Goal: Information Seeking & Learning: Find specific page/section

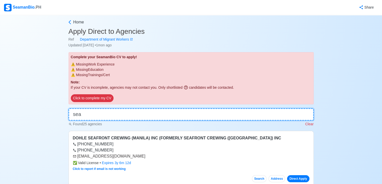
click at [131, 113] on input "sea" at bounding box center [191, 114] width 245 height 12
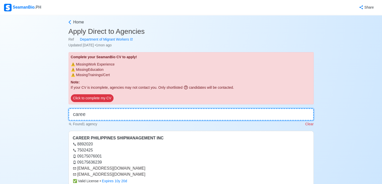
type input "caree"
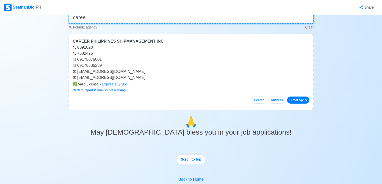
scroll to position [95, 0]
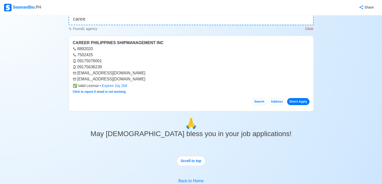
click at [77, 79] on div "[EMAIL_ADDRESS][DOMAIN_NAME]" at bounding box center [191, 79] width 237 height 6
drag, startPoint x: 78, startPoint y: 80, endPoint x: 113, endPoint y: 79, distance: 34.5
click at [113, 79] on div "[EMAIL_ADDRESS][DOMAIN_NAME]" at bounding box center [191, 79] width 237 height 6
copy div "[EMAIL_ADDRESS][DOMAIN_NAME]"
click at [124, 14] on div "Share" at bounding box center [210, 8] width 337 height 14
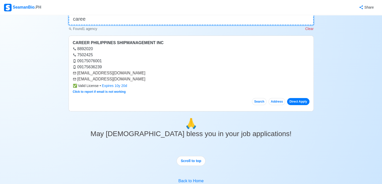
click at [123, 17] on input "caree" at bounding box center [191, 19] width 245 height 12
click at [122, 20] on input "caree" at bounding box center [191, 19] width 245 height 12
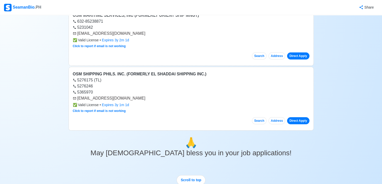
scroll to position [189, 0]
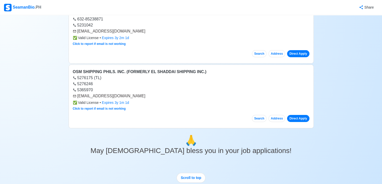
click at [380, 92] on div "Home Apply Direct to Agencies Ref Department of Migrant Workers Updated Jul 15,…" at bounding box center [191, 44] width 382 height 437
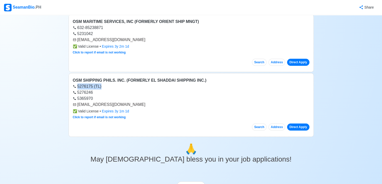
drag, startPoint x: 382, startPoint y: 85, endPoint x: 383, endPoint y: 82, distance: 3.1
click at [367, 81] on div "Home Apply Direct to Agencies Ref Department of Migrant Workers Updated Jul 15,…" at bounding box center [191, 52] width 382 height 437
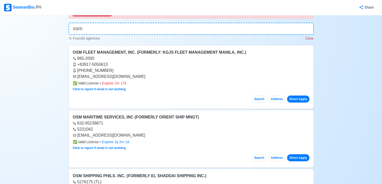
scroll to position [0, 0]
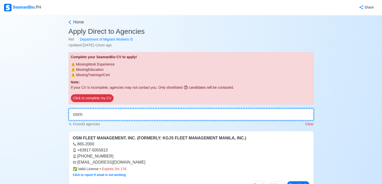
click at [104, 118] on input "osm" at bounding box center [191, 114] width 245 height 12
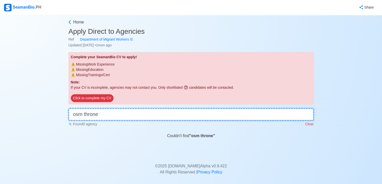
type input "osm throne"
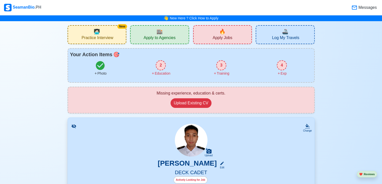
click at [162, 32] on span "🏬" at bounding box center [160, 32] width 6 height 8
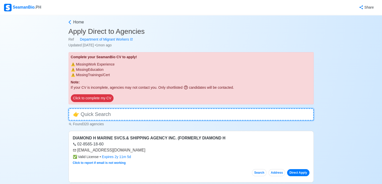
click at [138, 114] on input at bounding box center [191, 114] width 245 height 12
type input "ship"
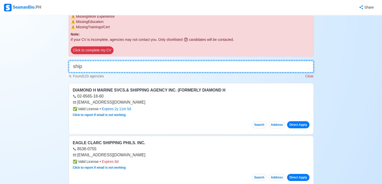
scroll to position [30, 0]
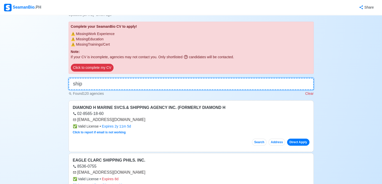
click at [177, 85] on input "ship" at bounding box center [191, 84] width 245 height 12
click at [177, 86] on input "ship" at bounding box center [191, 84] width 245 height 12
type input "ship"
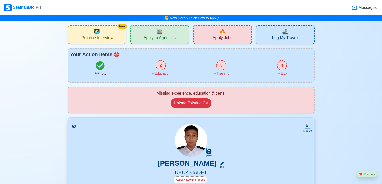
click at [170, 37] on span "Apply to Agencies" at bounding box center [160, 38] width 32 height 6
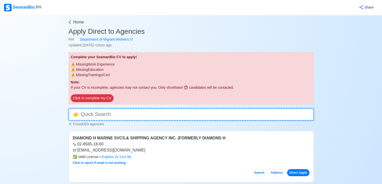
click at [129, 109] on input at bounding box center [191, 114] width 245 height 12
type input "s"
type input "m"
click at [151, 110] on input "ship management" at bounding box center [191, 114] width 245 height 12
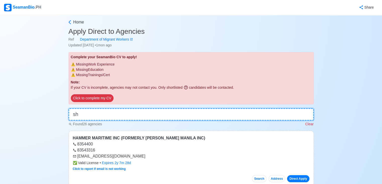
type input "s"
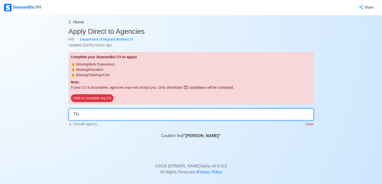
type input "T"
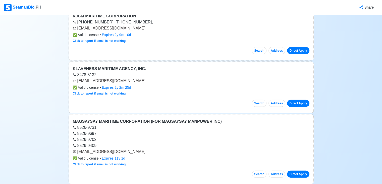
scroll to position [1457, 0]
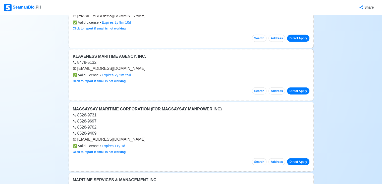
type input "maritime"
